Goal: Task Accomplishment & Management: Use online tool/utility

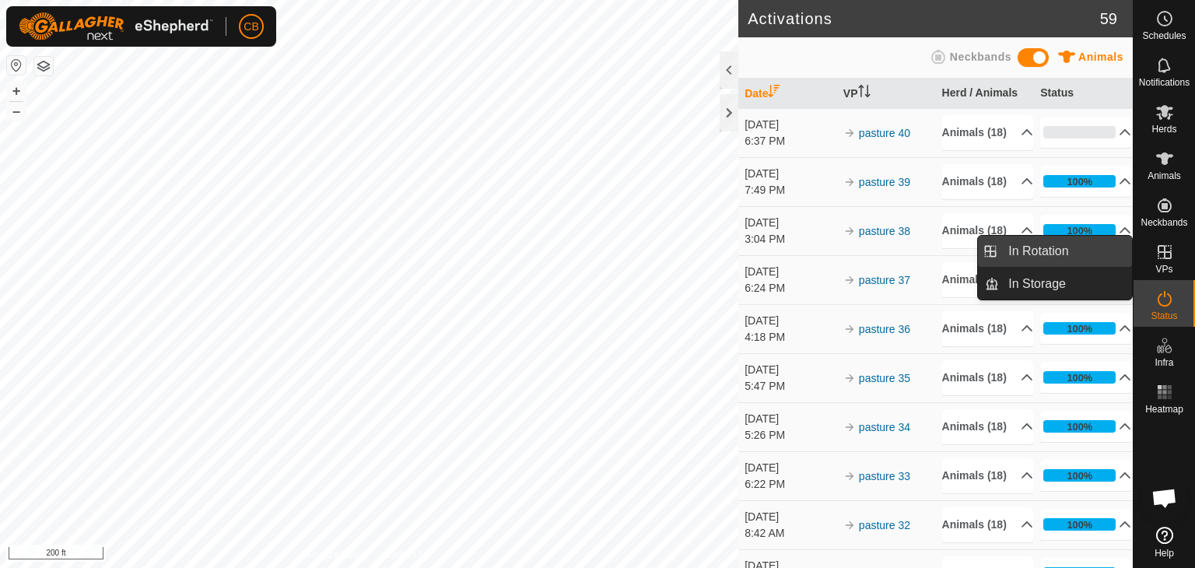
click at [1076, 250] on link "In Rotation" at bounding box center [1065, 251] width 133 height 31
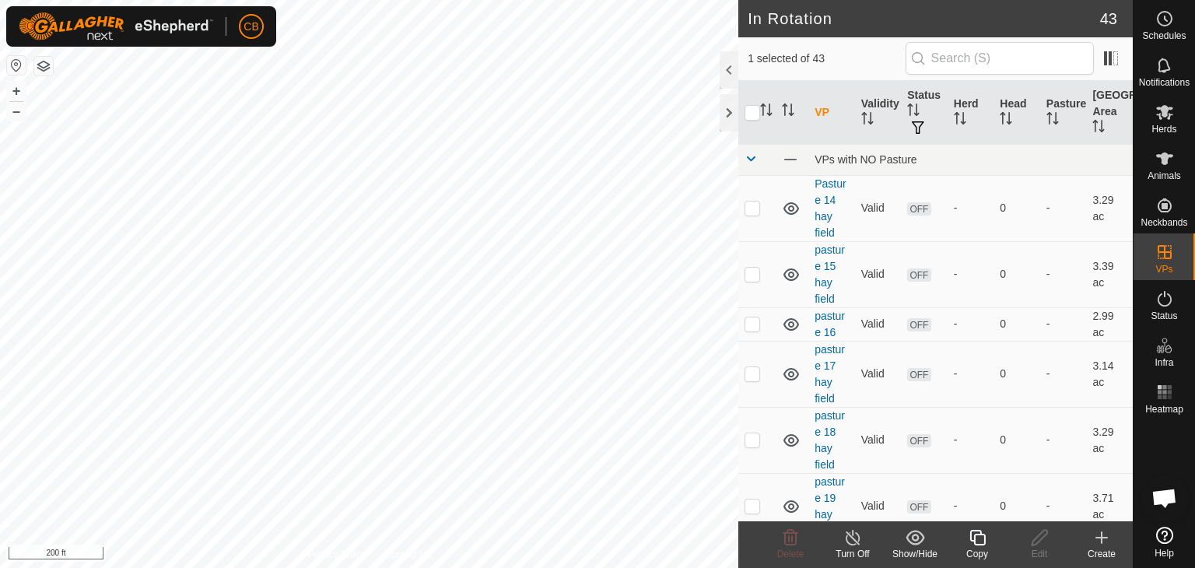
click at [1100, 535] on icon at bounding box center [1101, 537] width 19 height 19
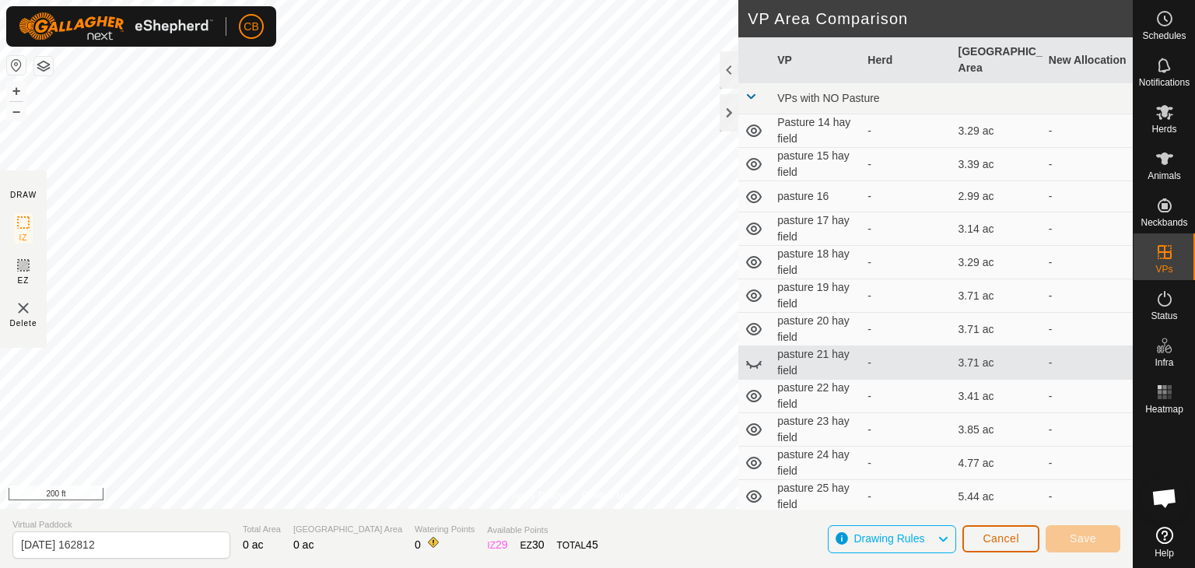
click at [1015, 539] on span "Cancel" at bounding box center [1000, 538] width 37 height 12
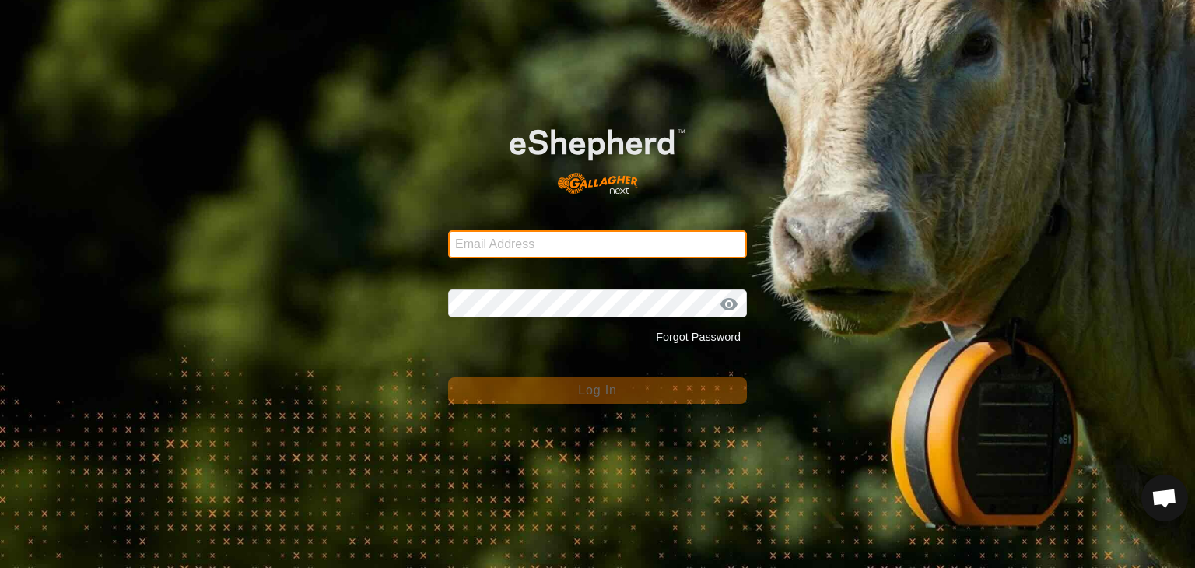
type input "[EMAIL_ADDRESS][DOMAIN_NAME]"
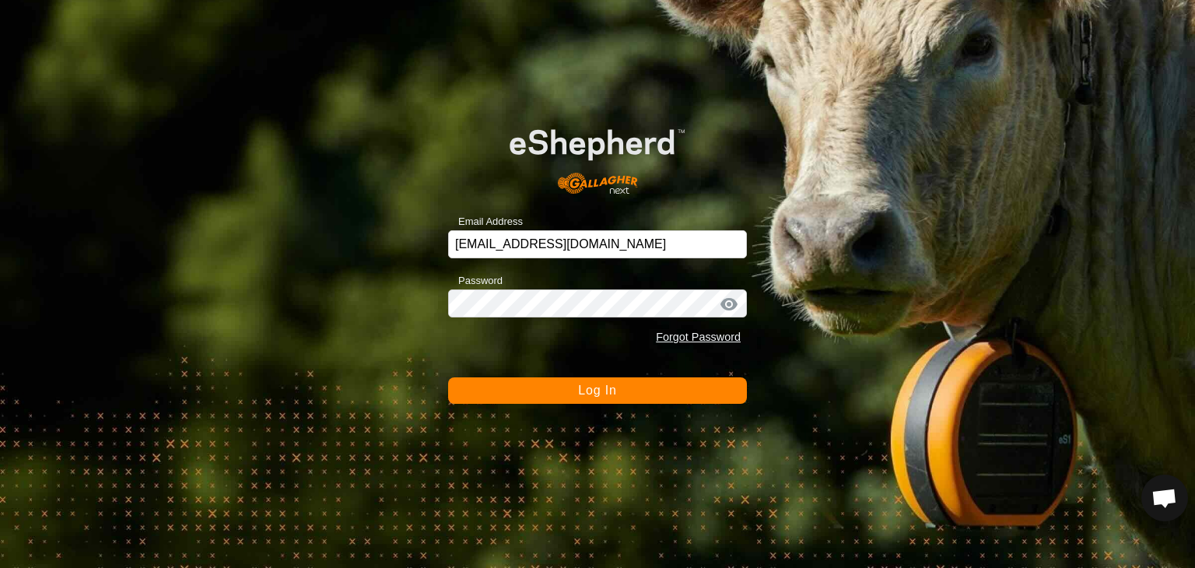
click at [610, 387] on span "Log In" at bounding box center [597, 389] width 38 height 13
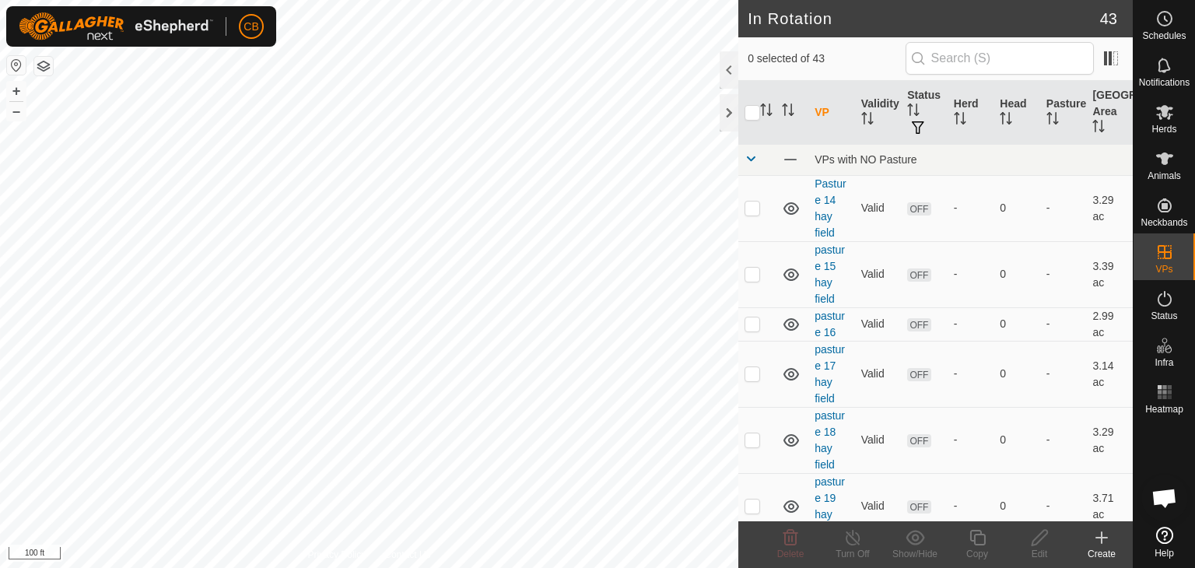
checkbox input "true"
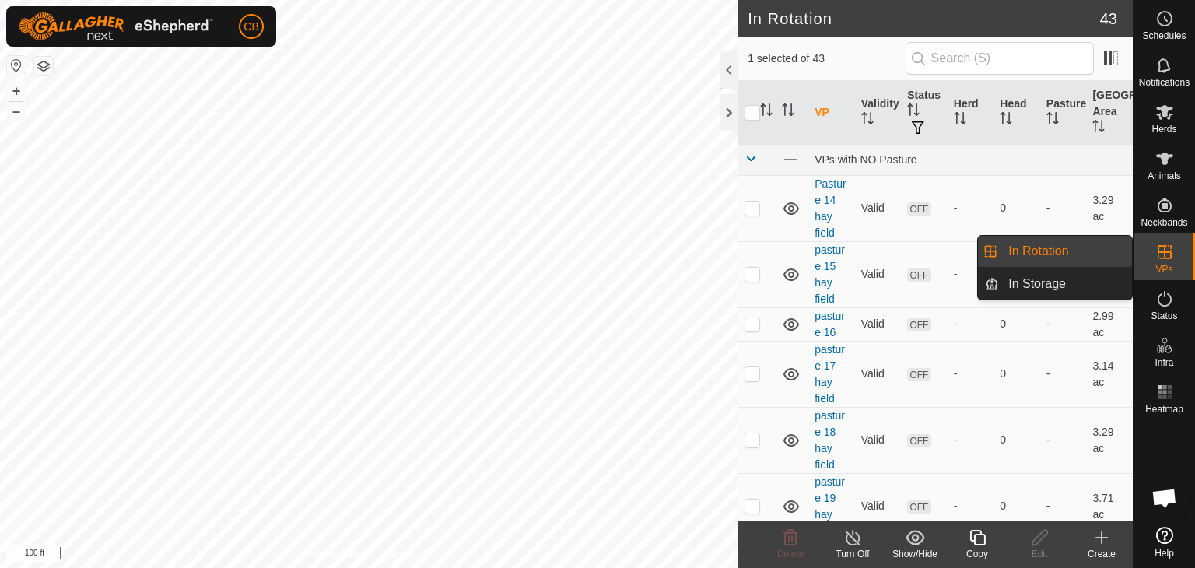
click at [1085, 257] on link "In Rotation" at bounding box center [1065, 251] width 133 height 31
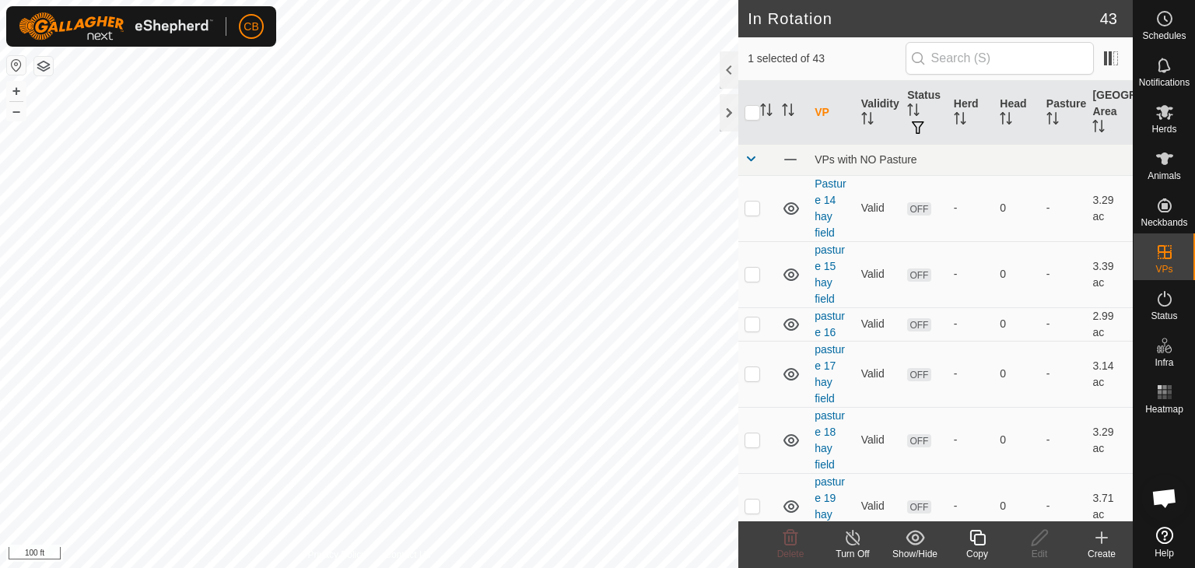
click at [1101, 542] on icon at bounding box center [1101, 537] width 0 height 11
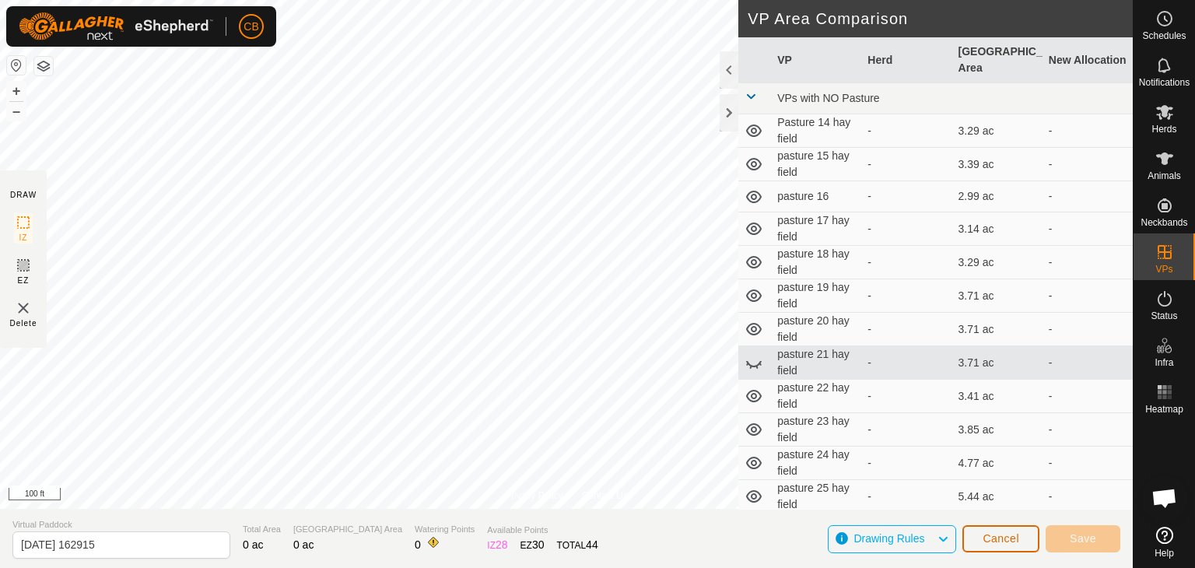
click at [999, 537] on span "Cancel" at bounding box center [1000, 538] width 37 height 12
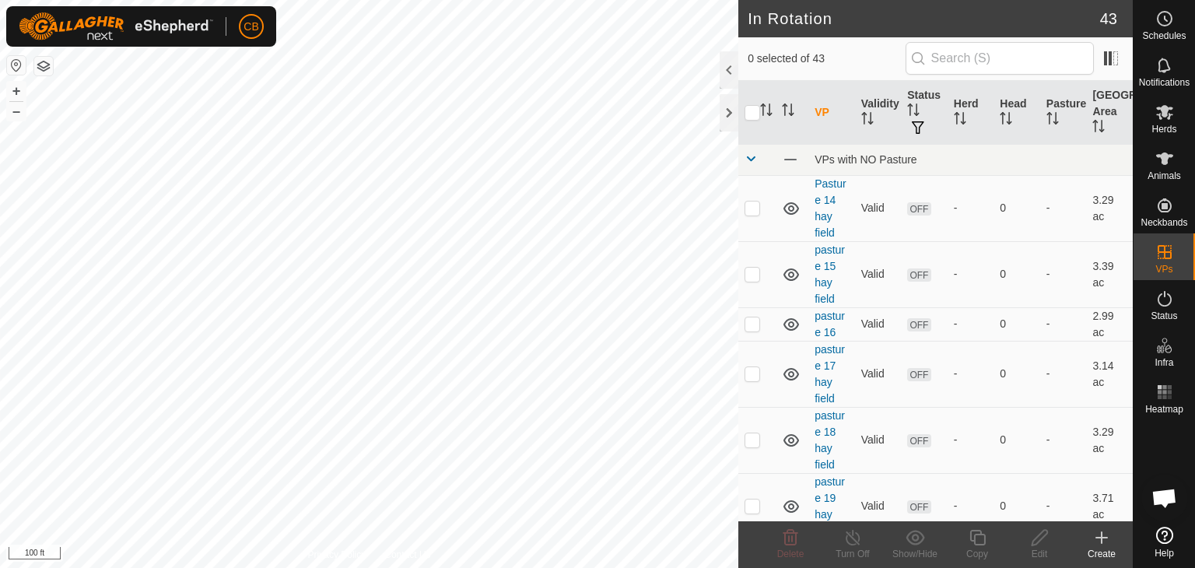
click at [1100, 543] on icon at bounding box center [1101, 537] width 19 height 19
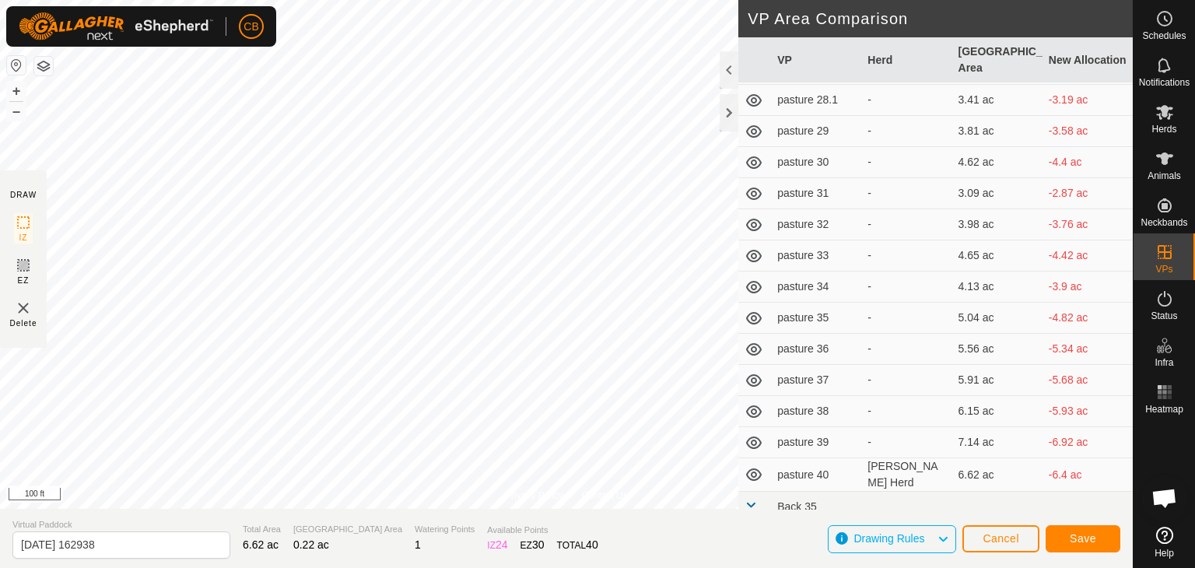
scroll to position [560, 0]
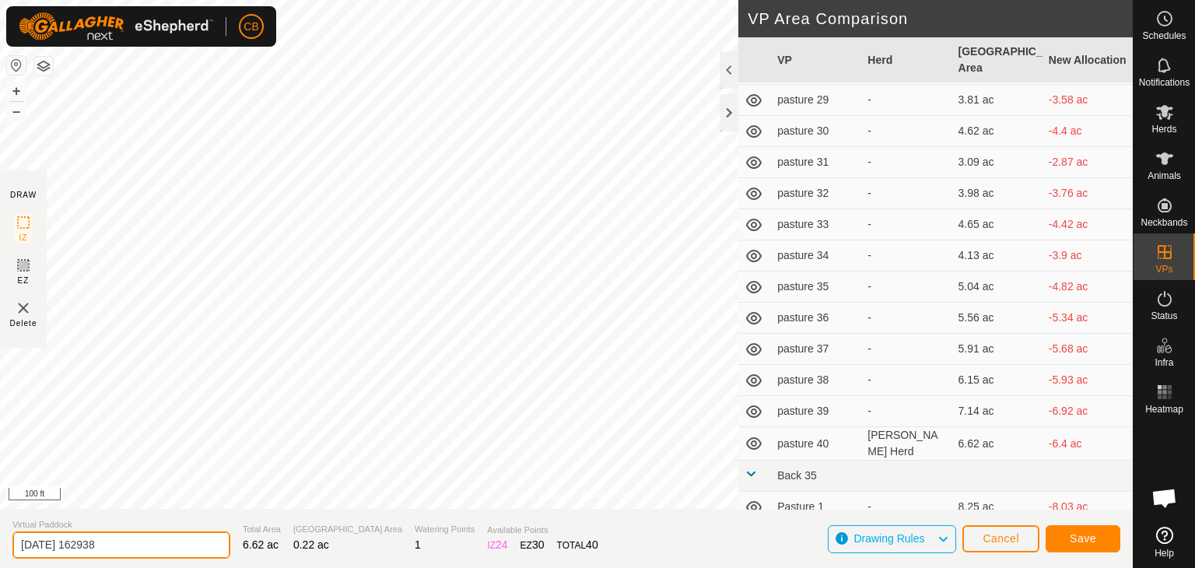
click at [177, 550] on input "[DATE] 162938" at bounding box center [121, 544] width 218 height 27
type input "2"
type input "pasture 41"
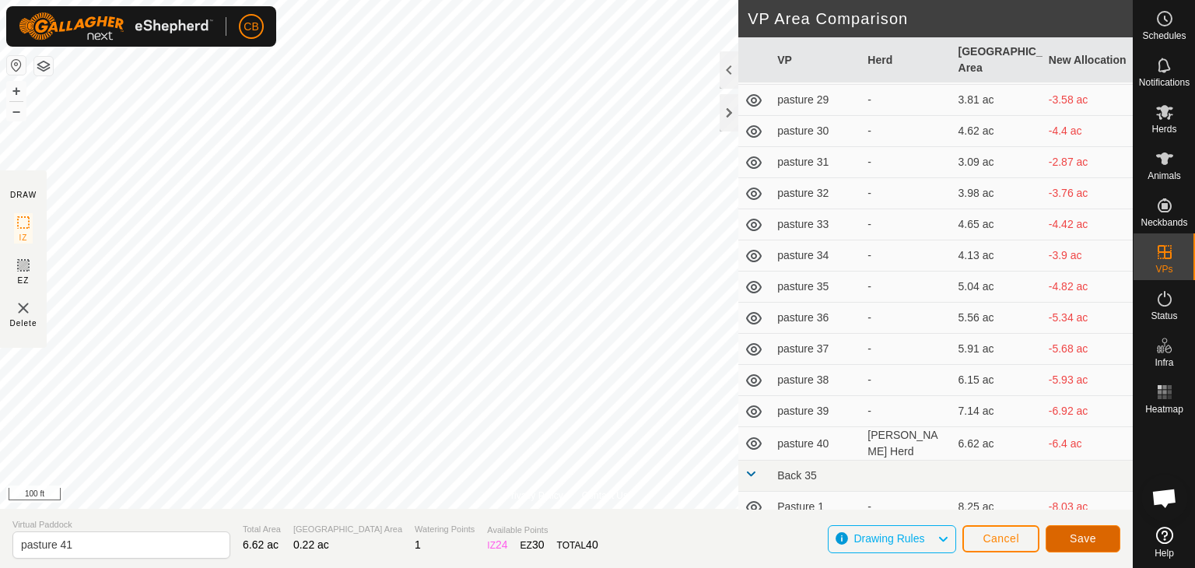
click at [1094, 534] on span "Save" at bounding box center [1082, 538] width 26 height 12
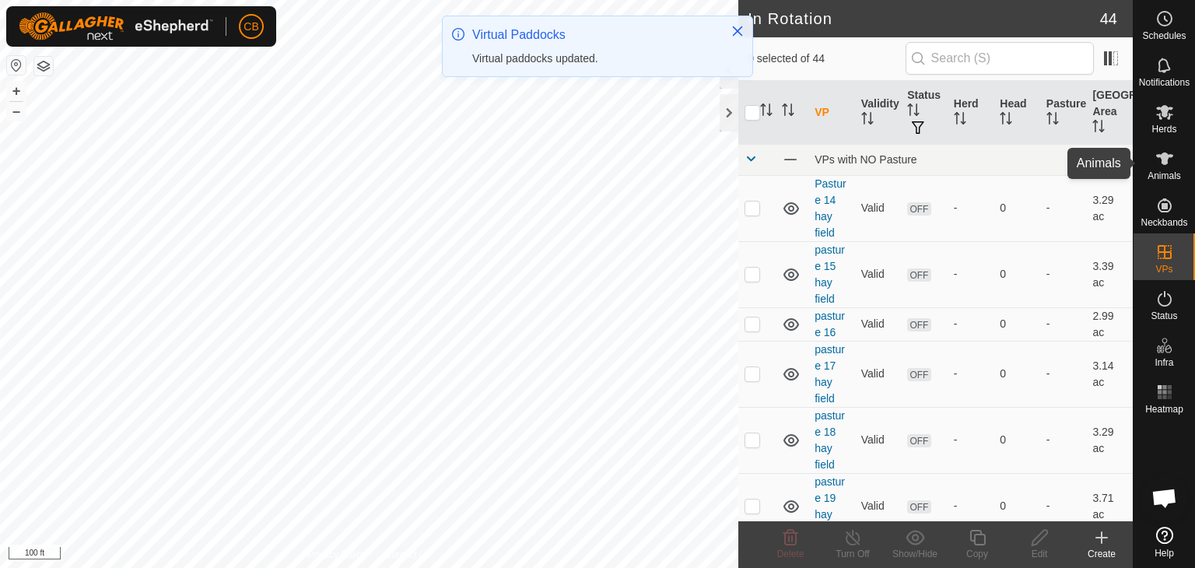
click at [1167, 165] on icon at bounding box center [1164, 158] width 19 height 19
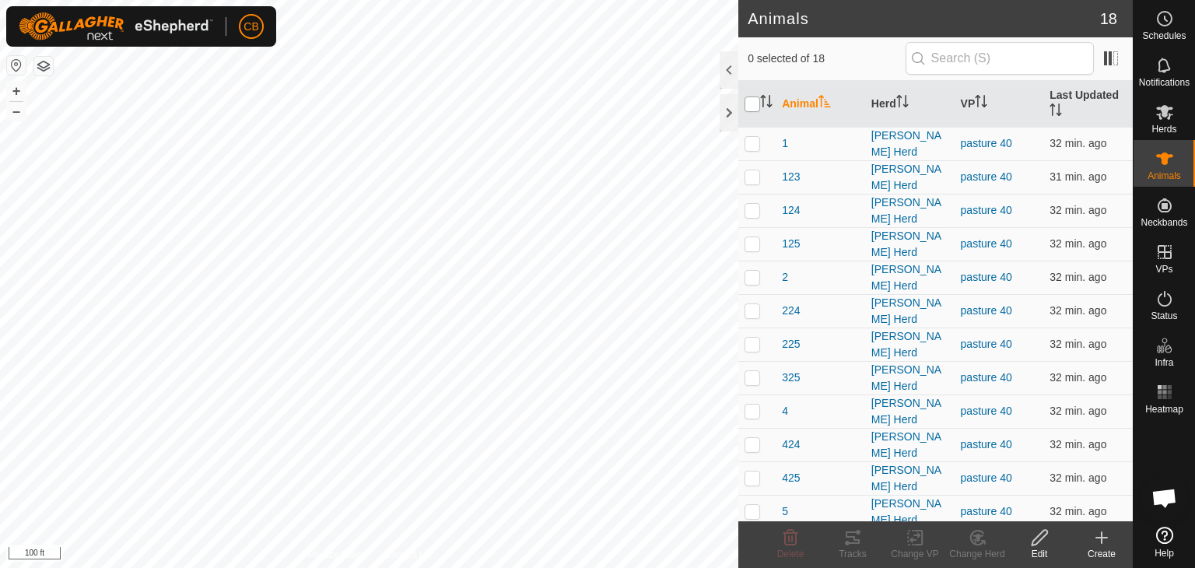
click at [747, 100] on input "checkbox" at bounding box center [752, 104] width 16 height 16
checkbox input "true"
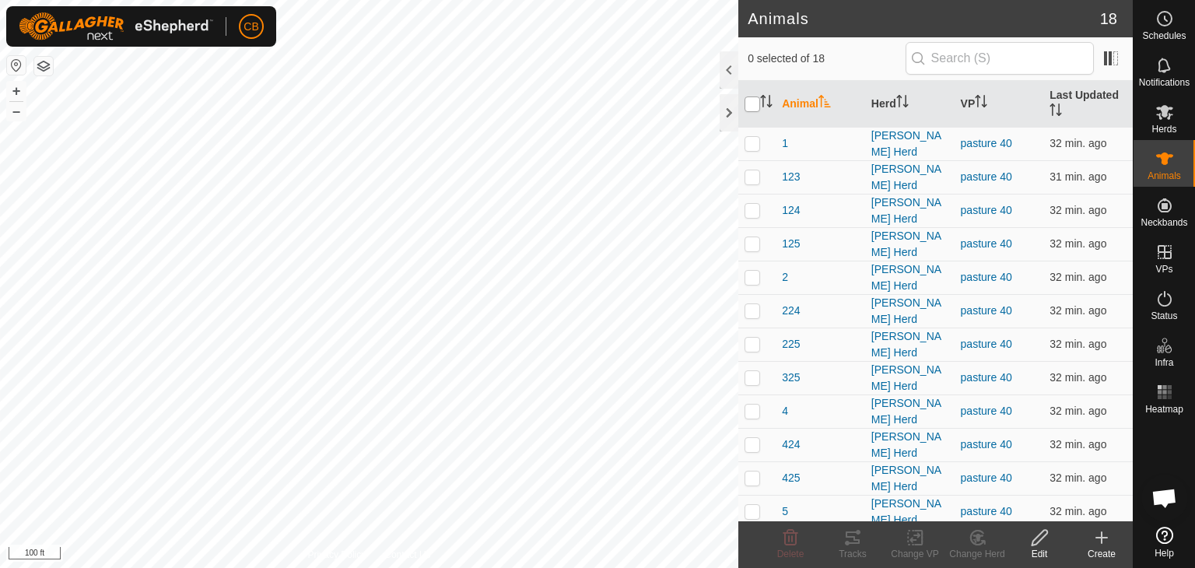
checkbox input "true"
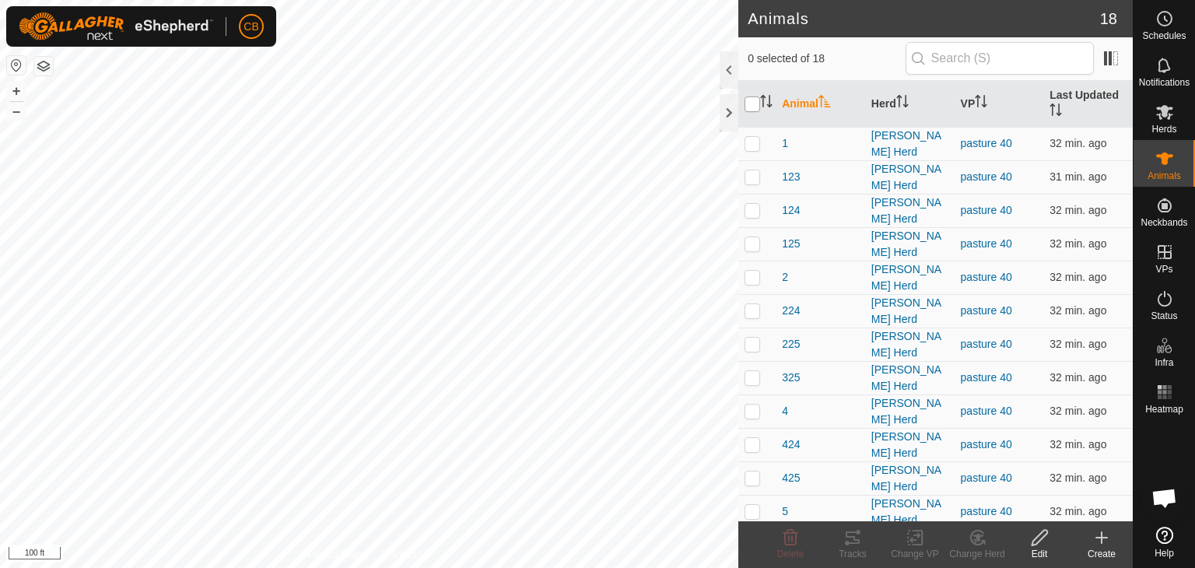
checkbox input "true"
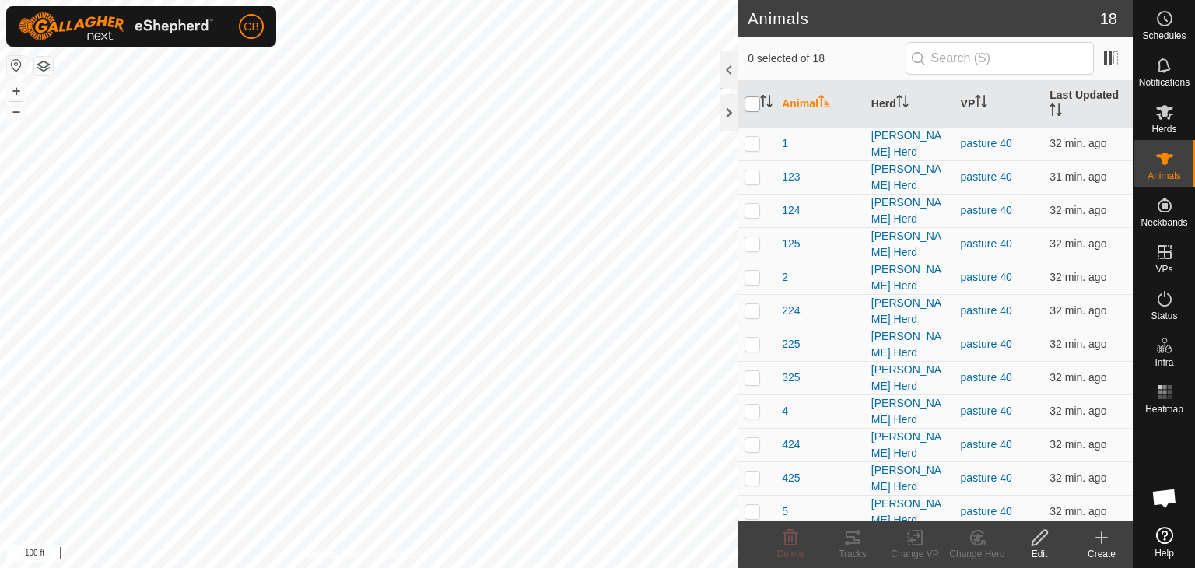
checkbox input "true"
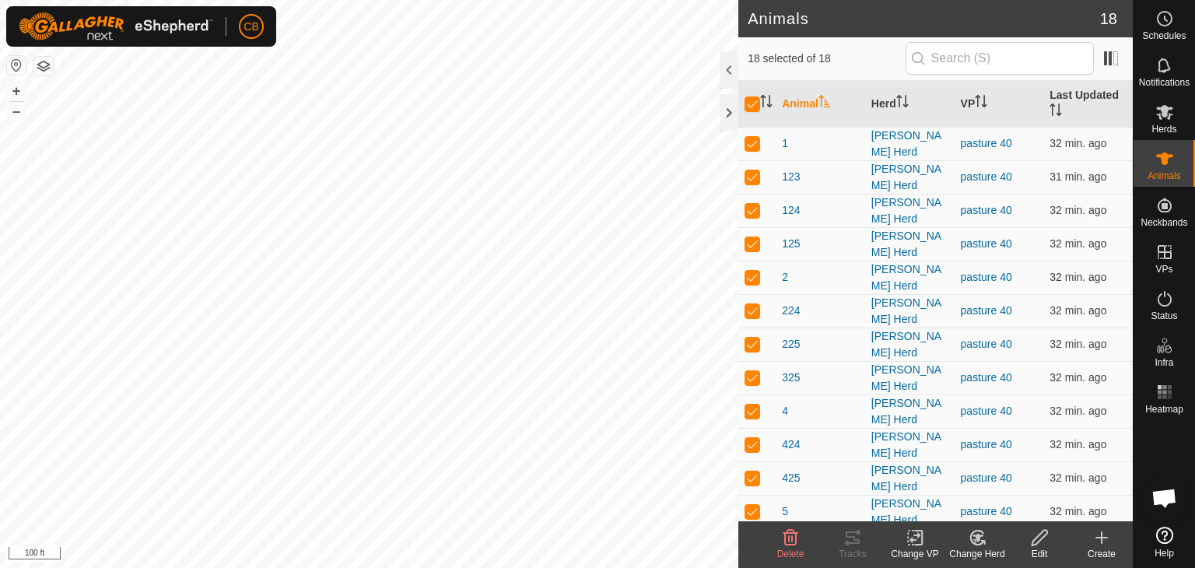
click at [912, 540] on icon at bounding box center [914, 537] width 19 height 19
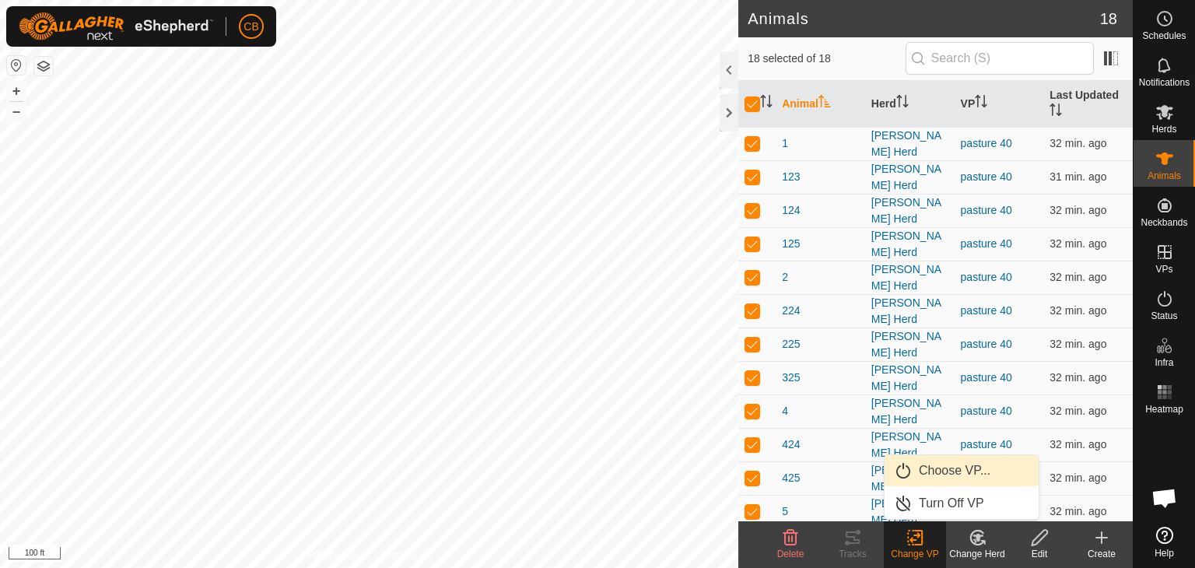
click at [929, 471] on link "Choose VP..." at bounding box center [961, 470] width 154 height 31
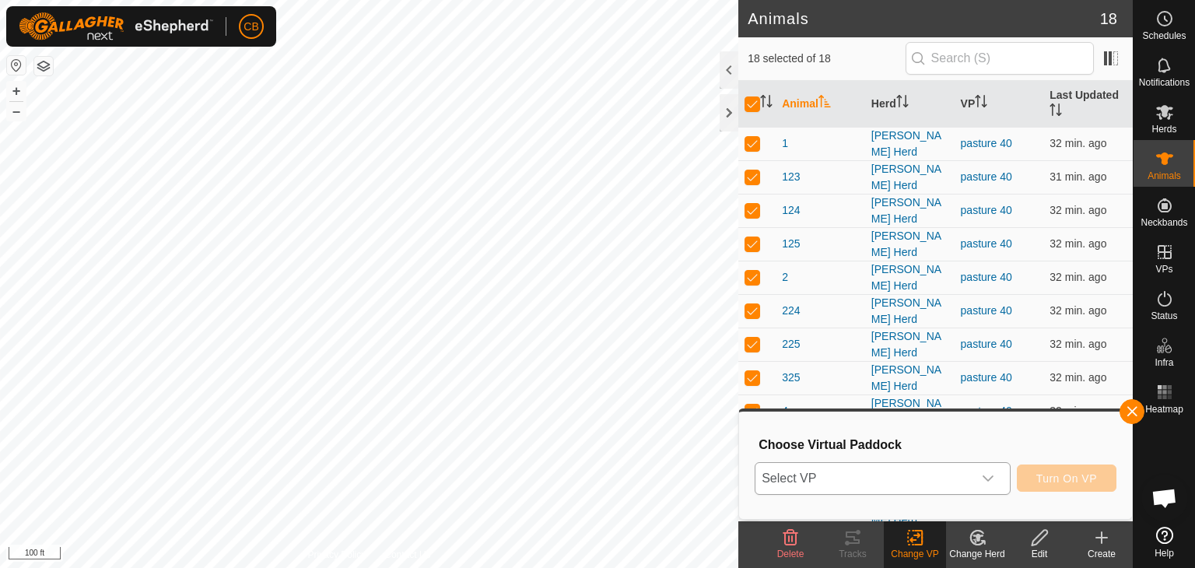
click at [986, 480] on icon "dropdown trigger" at bounding box center [987, 478] width 11 height 6
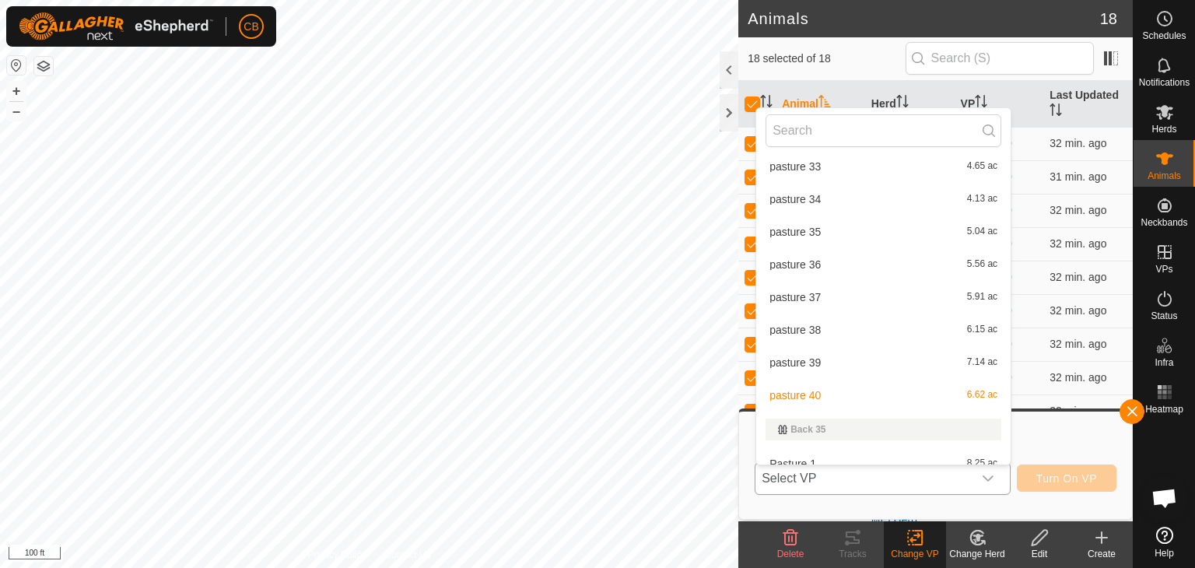
scroll to position [715, 0]
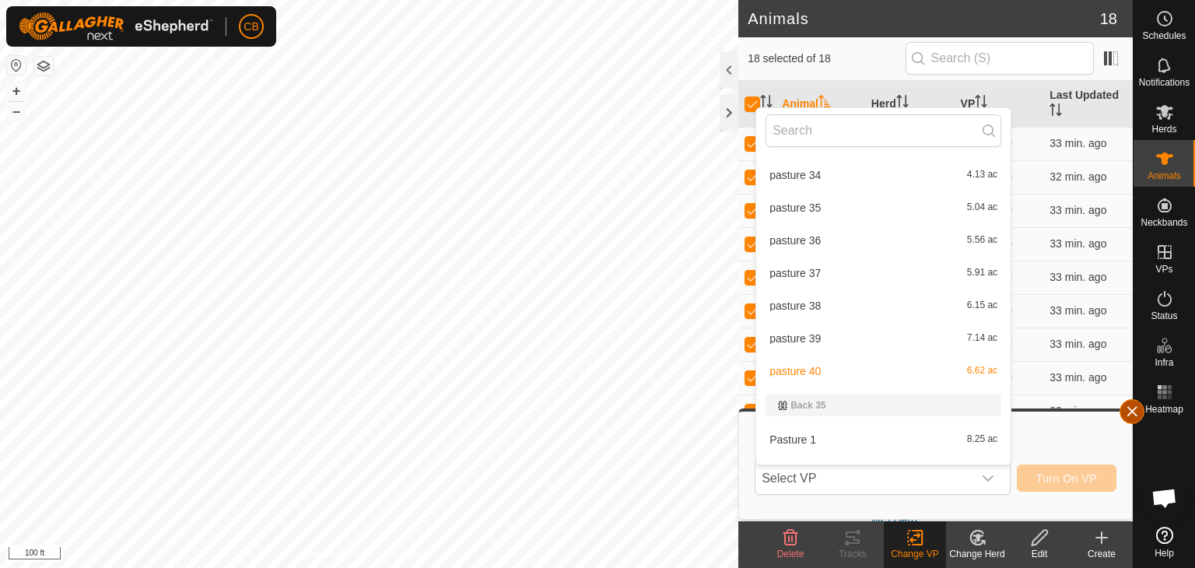
click at [1136, 411] on button "button" at bounding box center [1131, 411] width 25 height 25
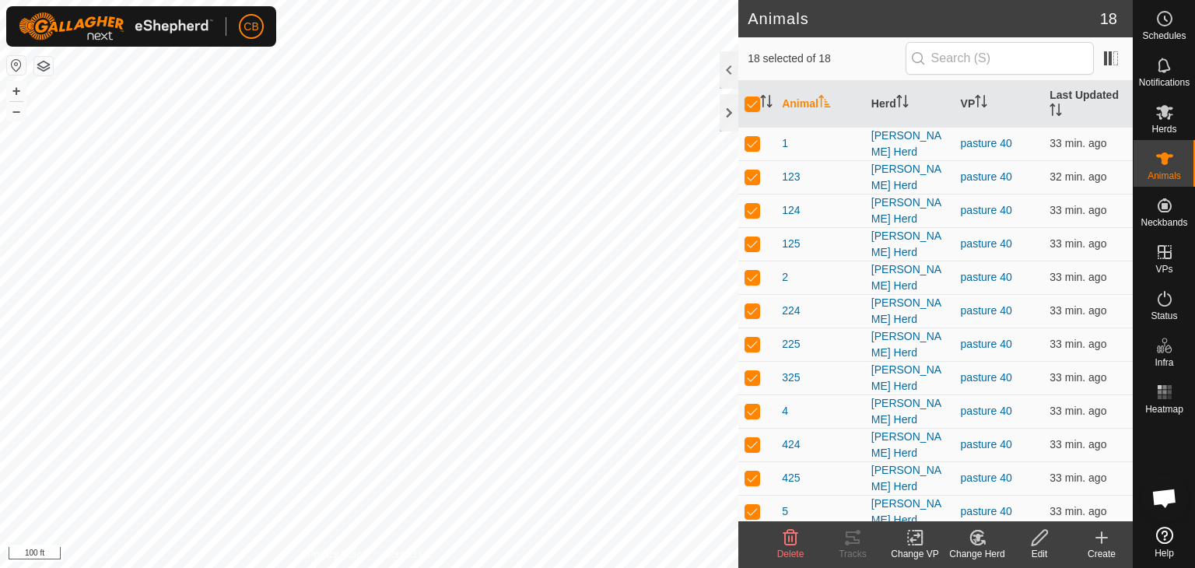
click at [912, 539] on icon at bounding box center [914, 538] width 11 height 10
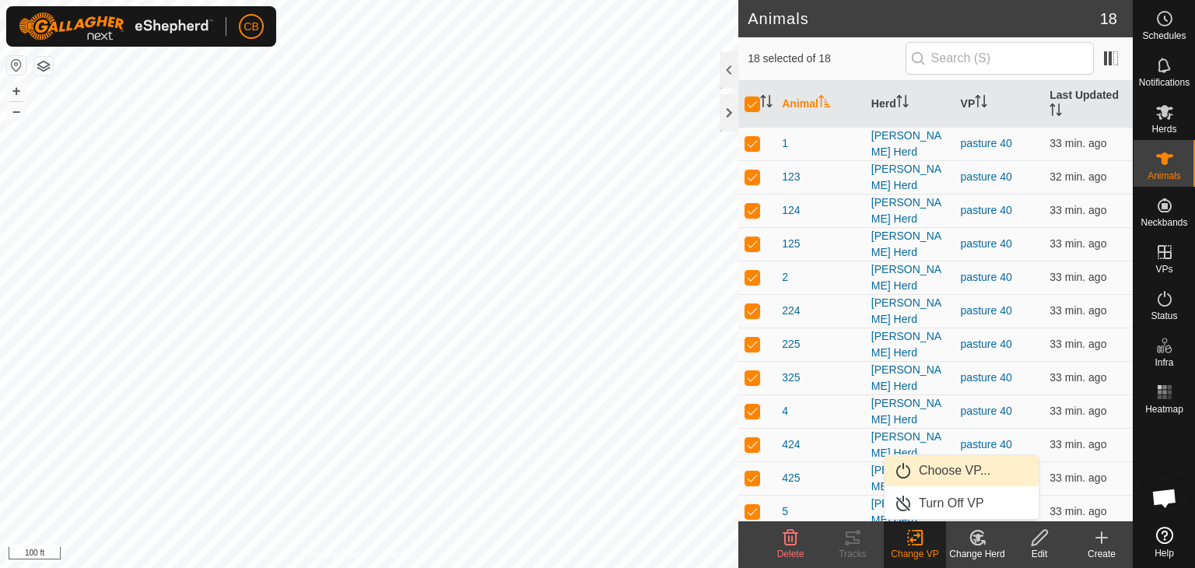
click at [952, 474] on link "Choose VP..." at bounding box center [961, 470] width 154 height 31
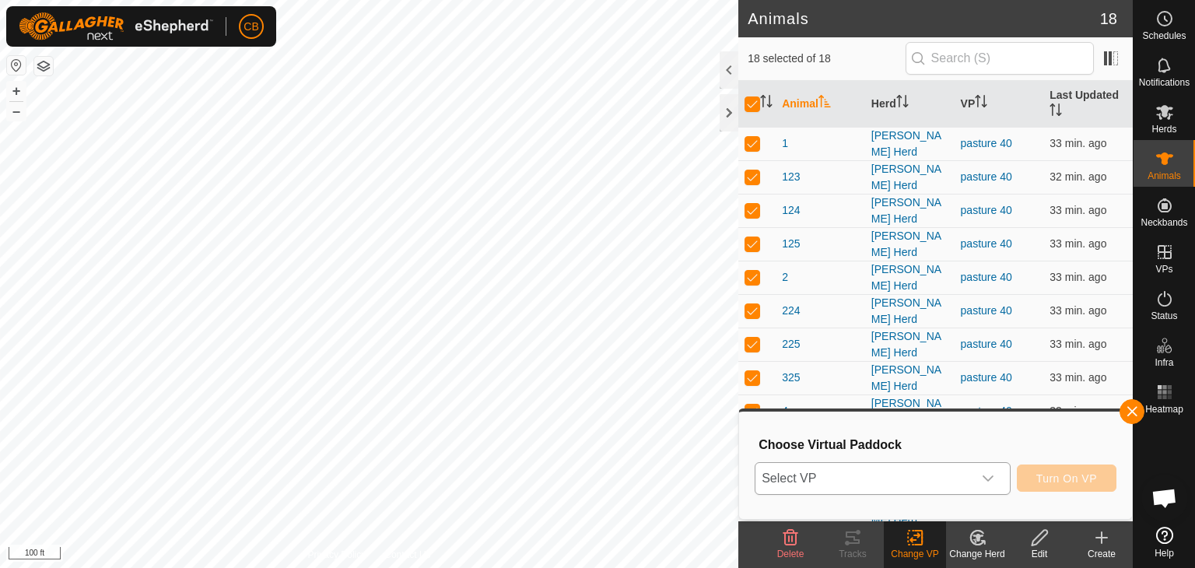
click at [988, 476] on icon "dropdown trigger" at bounding box center [987, 478] width 12 height 12
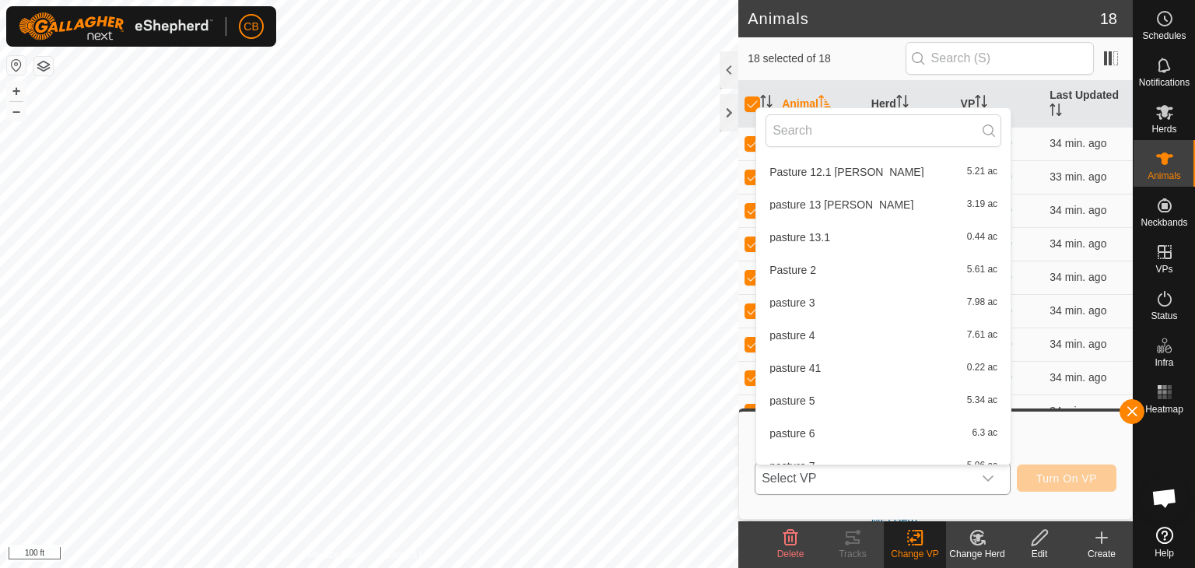
scroll to position [1140, 0]
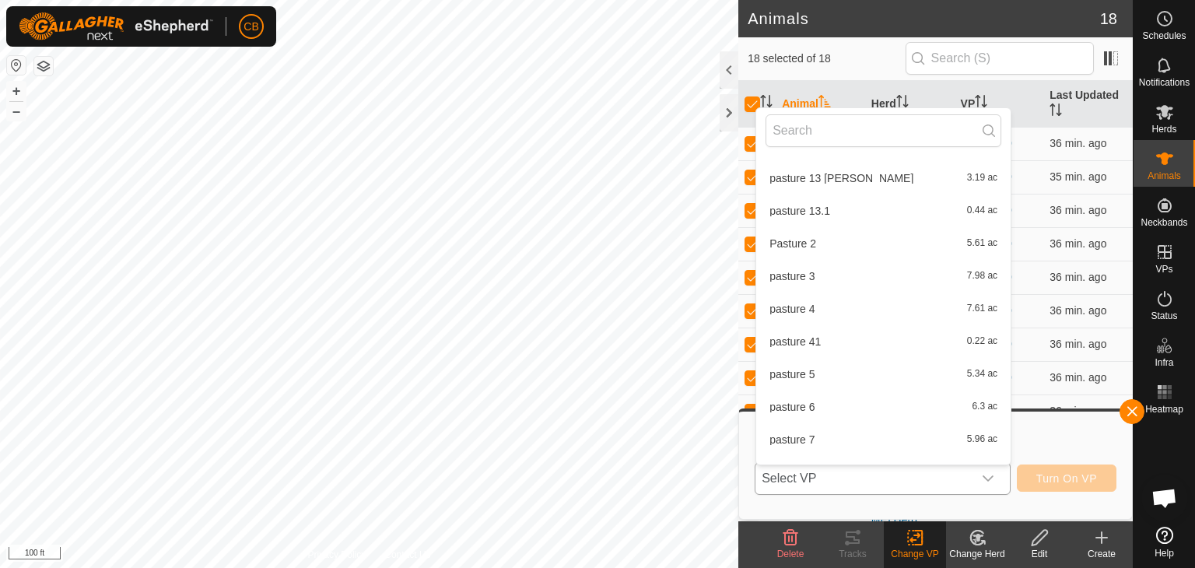
click at [851, 341] on li "pasture 41 0.22 ac" at bounding box center [883, 341] width 254 height 31
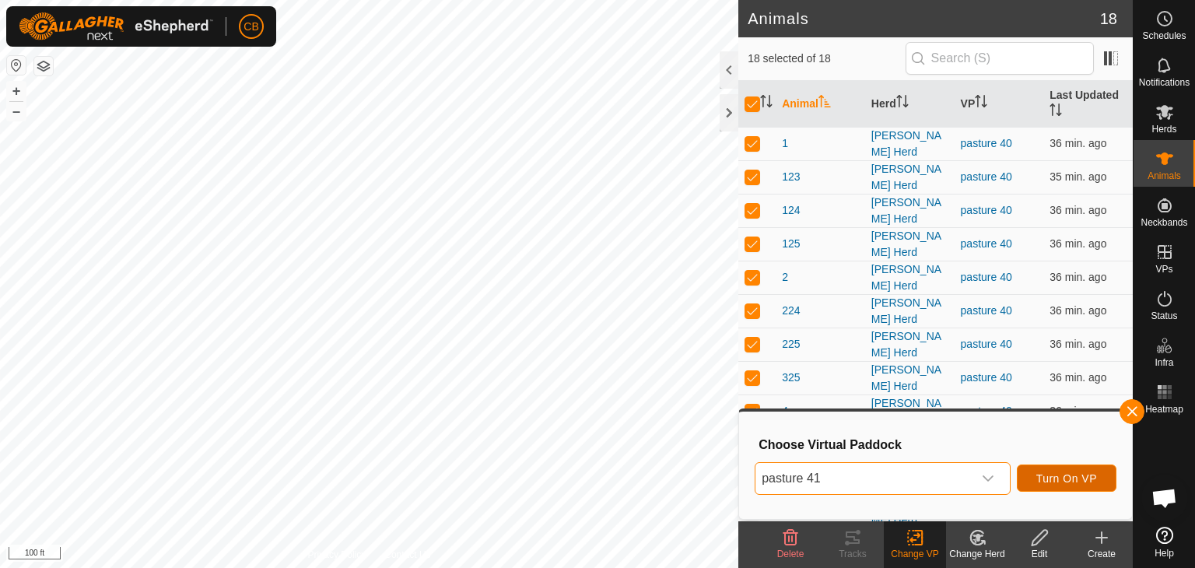
click at [1061, 480] on span "Turn On VP" at bounding box center [1066, 478] width 61 height 12
